Goal: Task Accomplishment & Management: Manage account settings

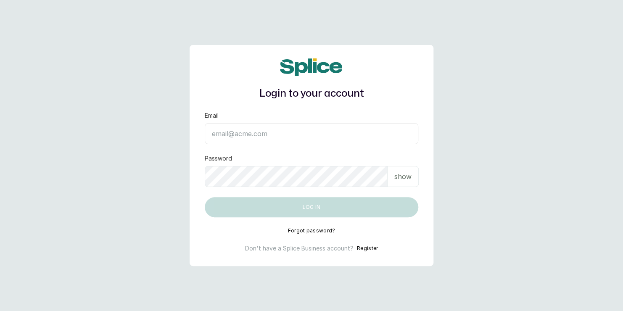
type input "sanctuarybywh@gmail.com"
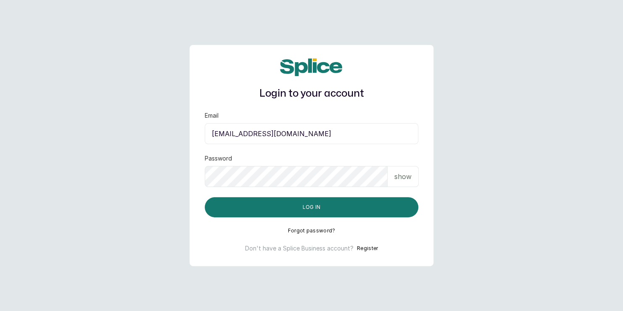
click at [329, 135] on input "sanctuarybywh@gmail.com" at bounding box center [312, 133] width 214 height 21
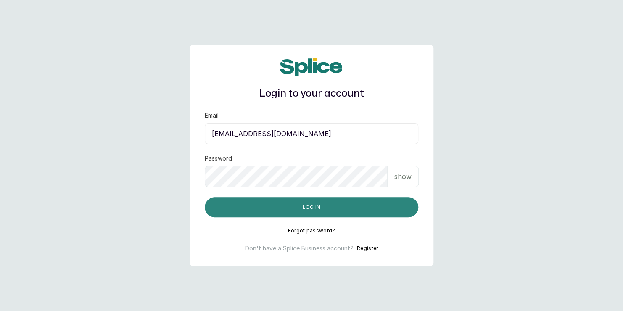
click at [345, 203] on button "Log in" at bounding box center [312, 207] width 214 height 20
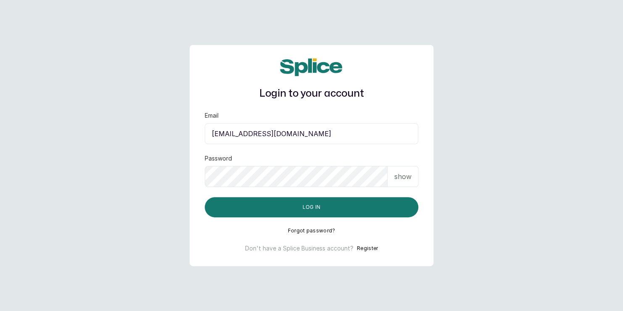
click at [312, 137] on input "sanctuarybywh@gmail.com" at bounding box center [312, 133] width 214 height 21
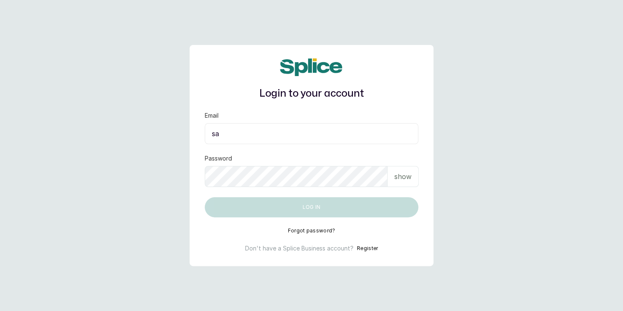
type input "s"
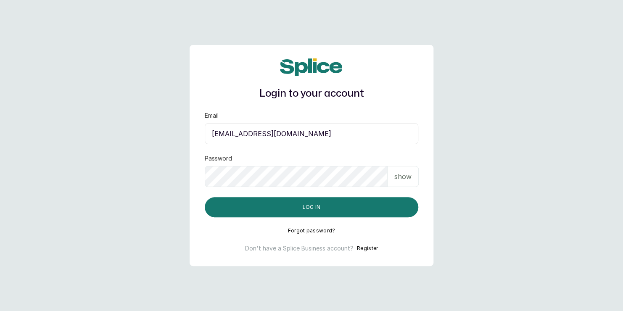
type input "clarauchechukwu1@gmail.com"
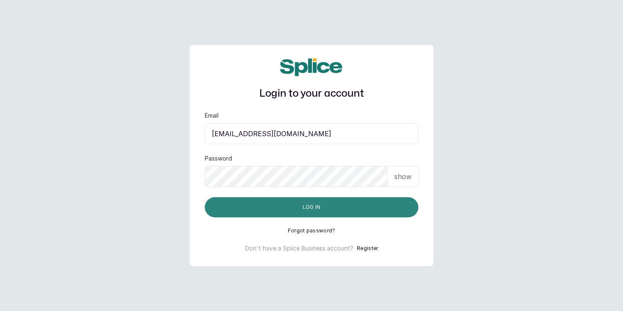
click at [379, 199] on button "Log in" at bounding box center [312, 207] width 214 height 20
